Goal: Information Seeking & Learning: Learn about a topic

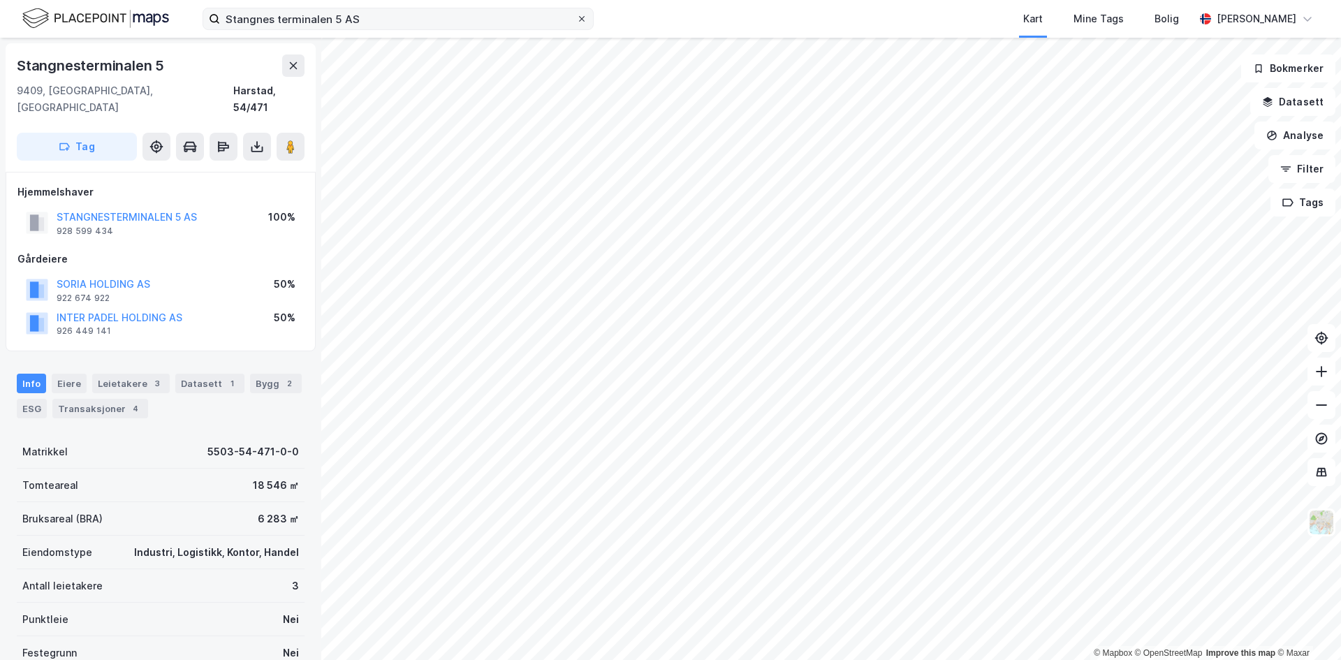
click at [582, 18] on icon at bounding box center [582, 19] width 8 height 8
click at [576, 18] on input "Stangnes terminalen 5 AS" at bounding box center [398, 18] width 356 height 21
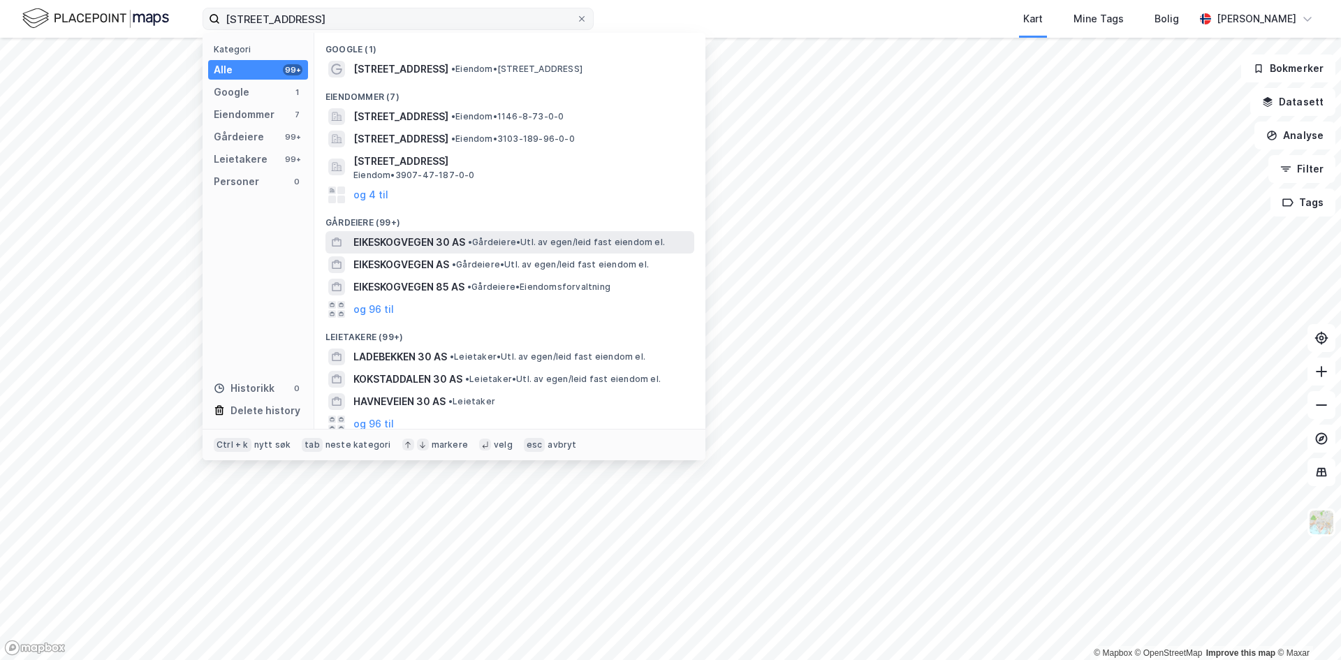
click at [440, 246] on span "EIKESKOGVEGEN 30 AS" at bounding box center [410, 242] width 112 height 17
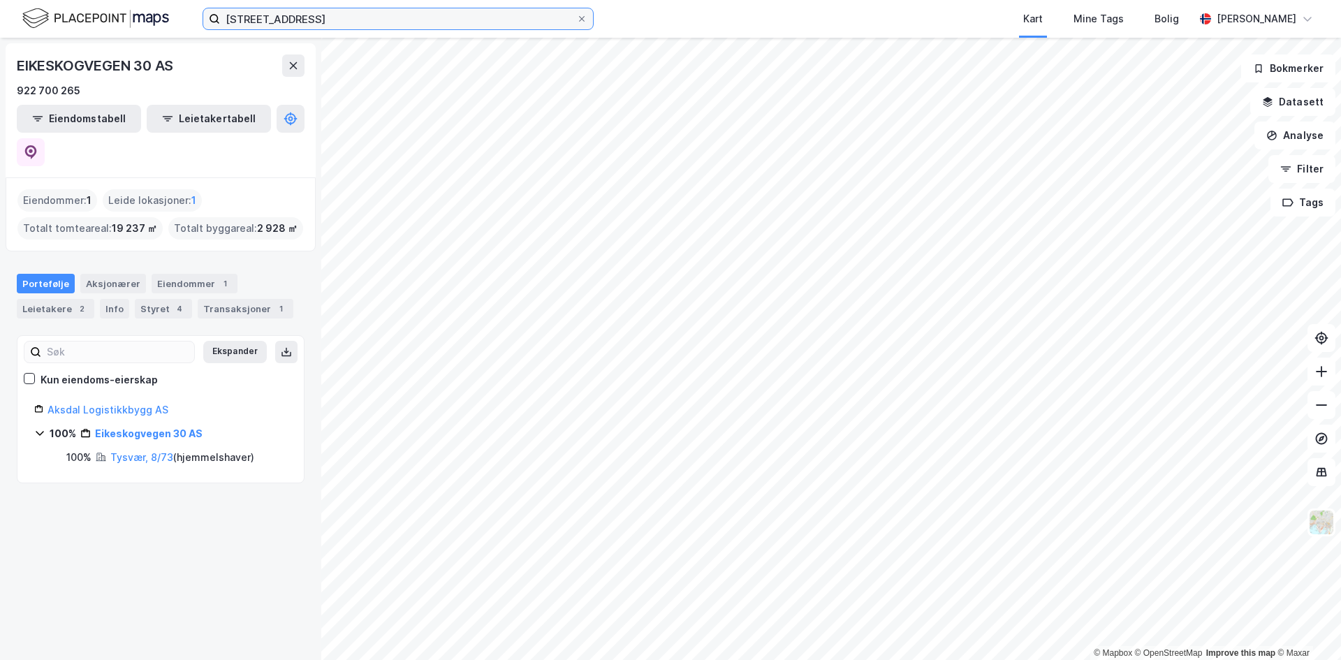
click at [352, 20] on input "[STREET_ADDRESS]" at bounding box center [398, 18] width 356 height 21
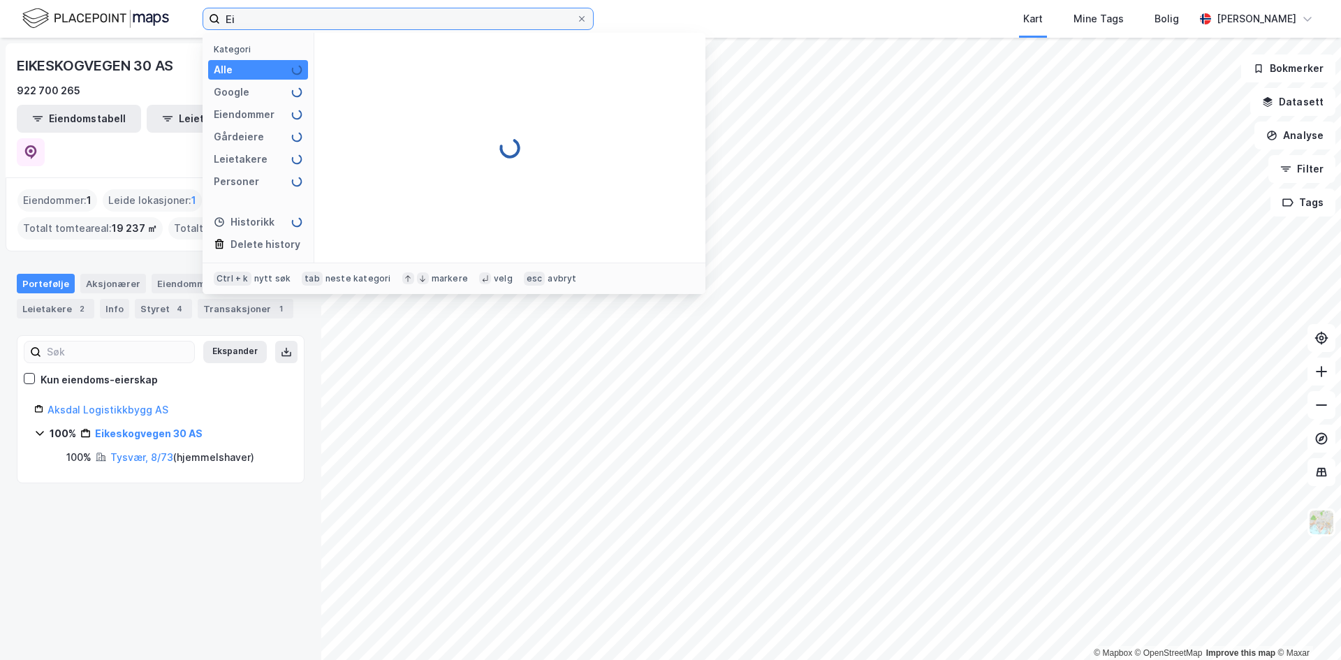
type input "E"
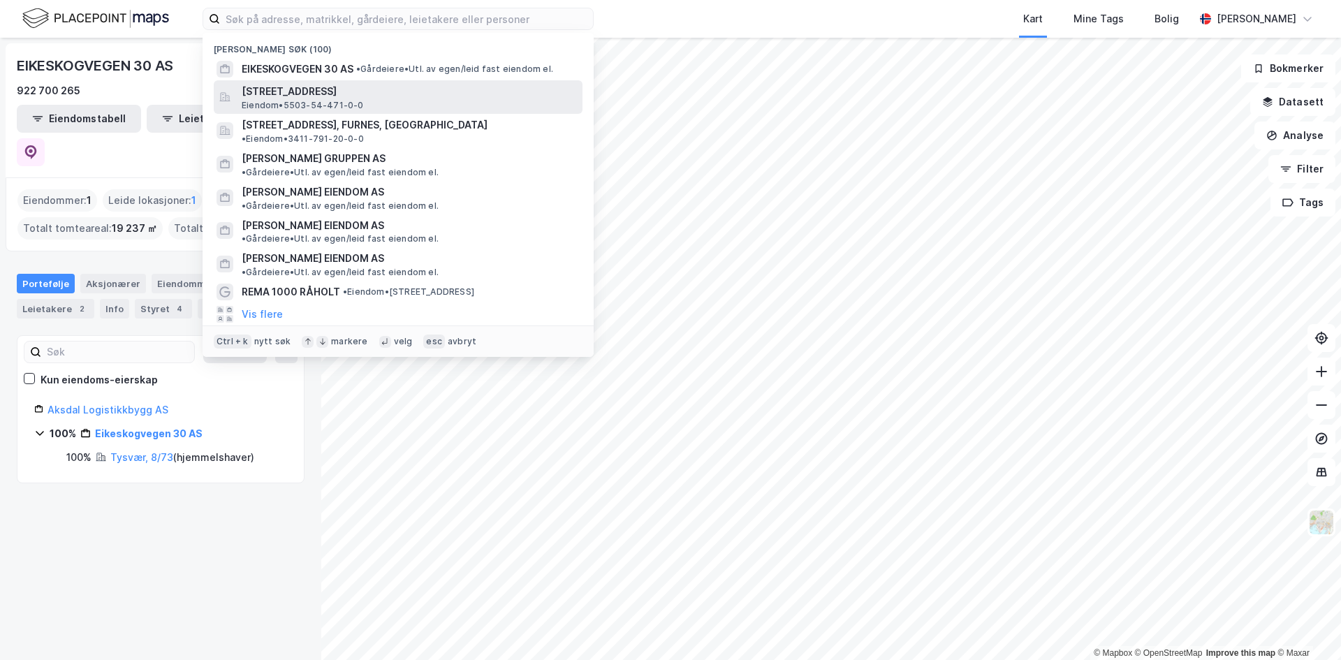
click at [339, 105] on span "Eiendom • 5503-54-471-0-0" at bounding box center [303, 105] width 122 height 11
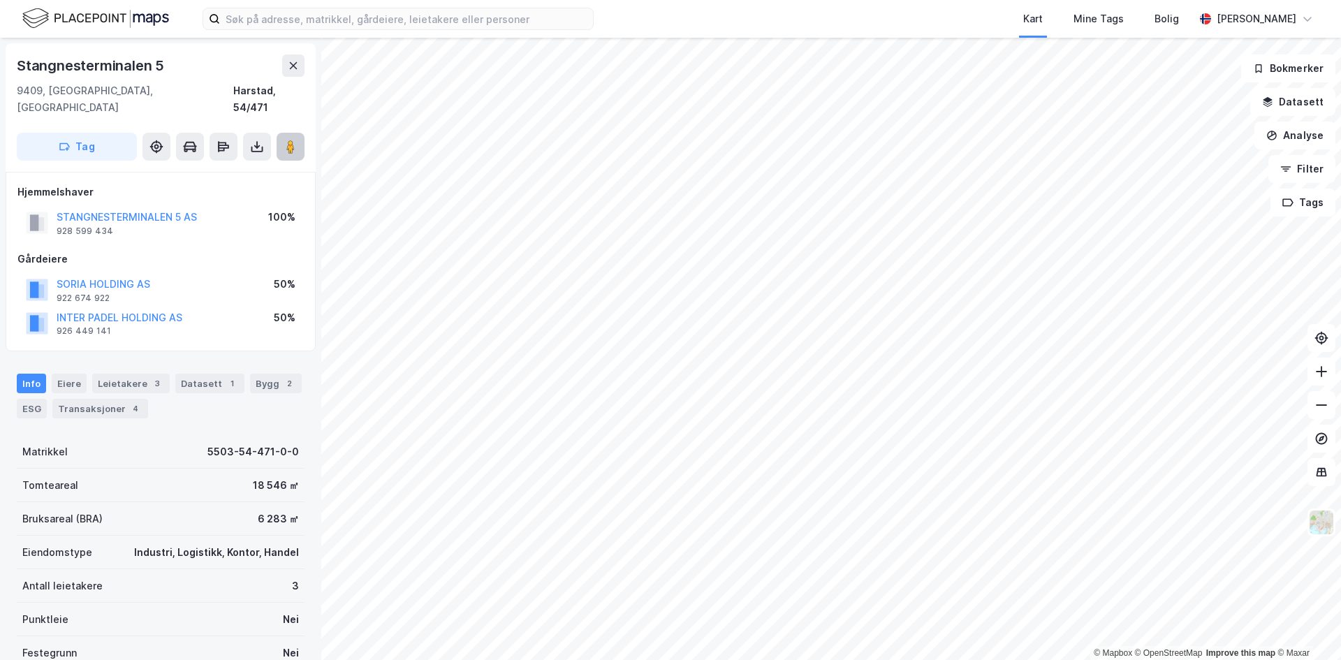
click at [296, 140] on button at bounding box center [291, 147] width 28 height 28
